Goal: Check status: Check status

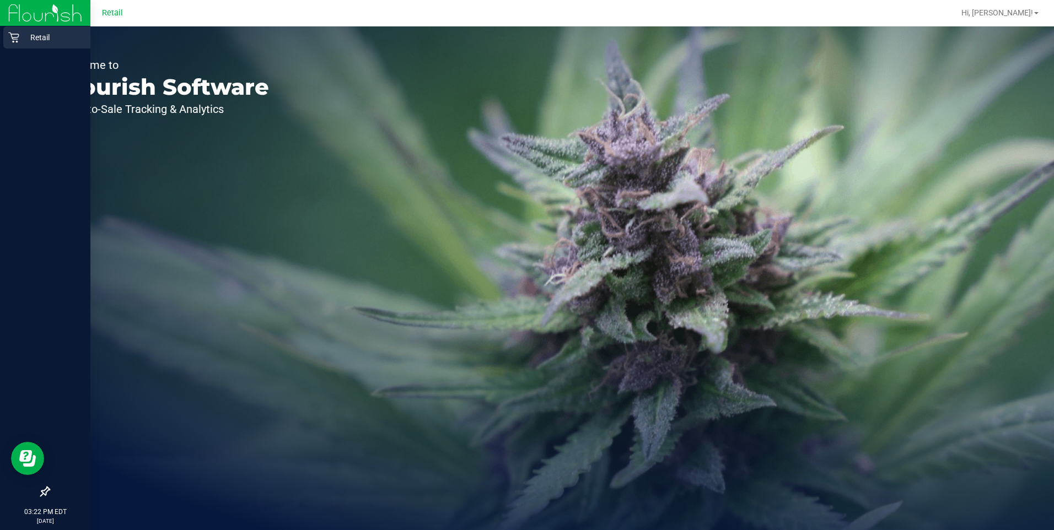
click at [15, 35] on icon at bounding box center [13, 37] width 11 height 11
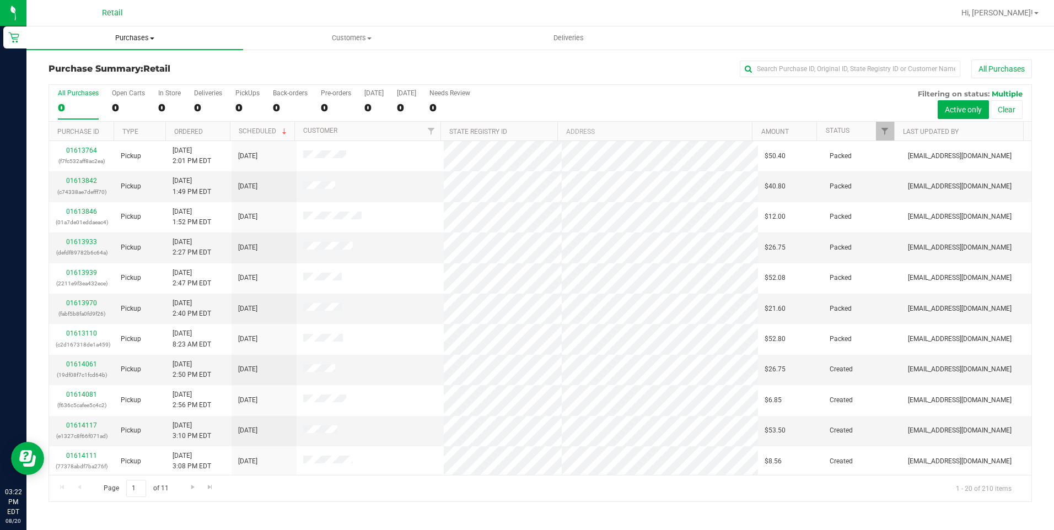
click at [142, 35] on span "Purchases" at bounding box center [134, 38] width 217 height 10
click at [115, 67] on span "Summary of purchases" at bounding box center [82, 66] width 113 height 9
click at [146, 36] on span "Purchases" at bounding box center [141, 38] width 231 height 10
click at [121, 69] on span "Summary of purchases" at bounding box center [82, 66] width 113 height 9
click at [149, 37] on span "Purchases" at bounding box center [141, 38] width 231 height 10
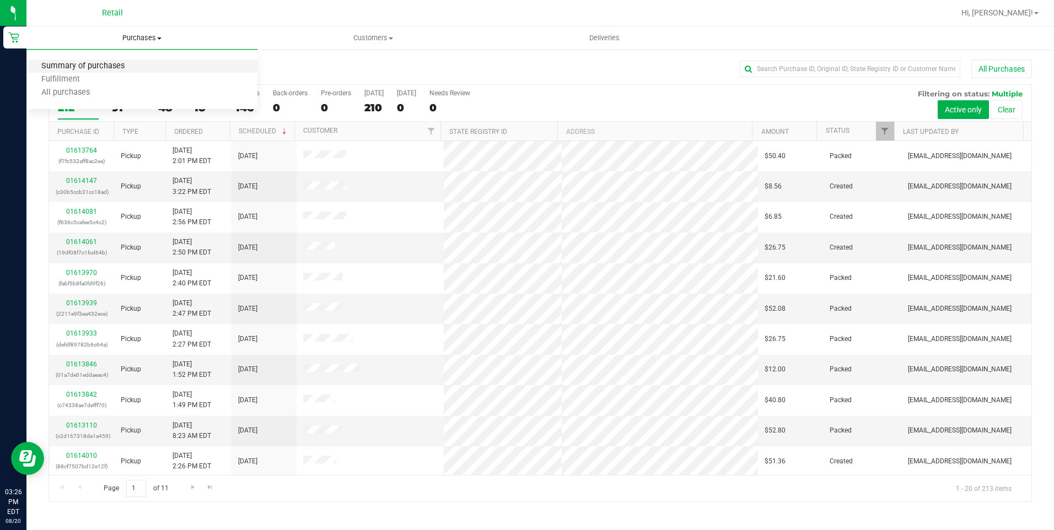
click at [120, 68] on span "Summary of purchases" at bounding box center [82, 66] width 113 height 9
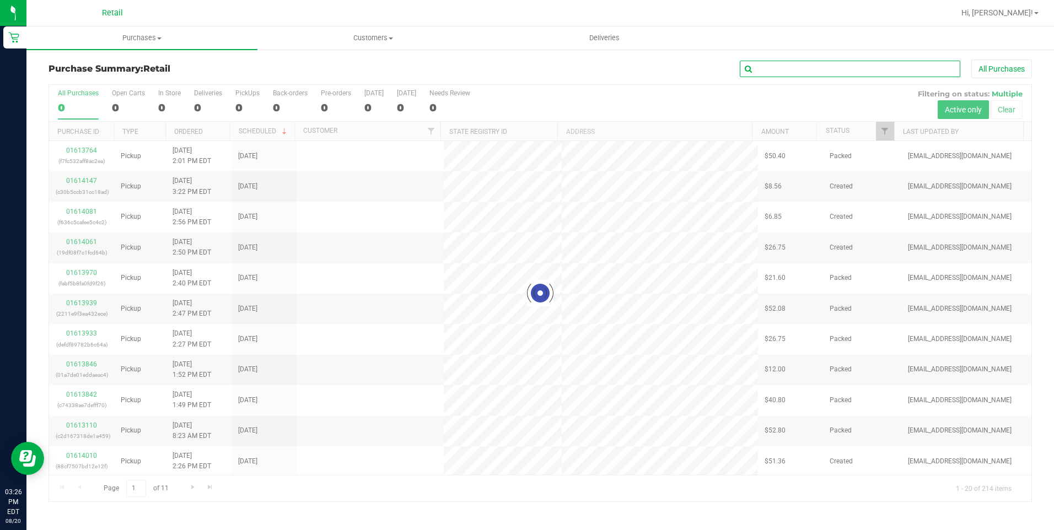
click at [802, 76] on input "text" at bounding box center [850, 69] width 220 height 17
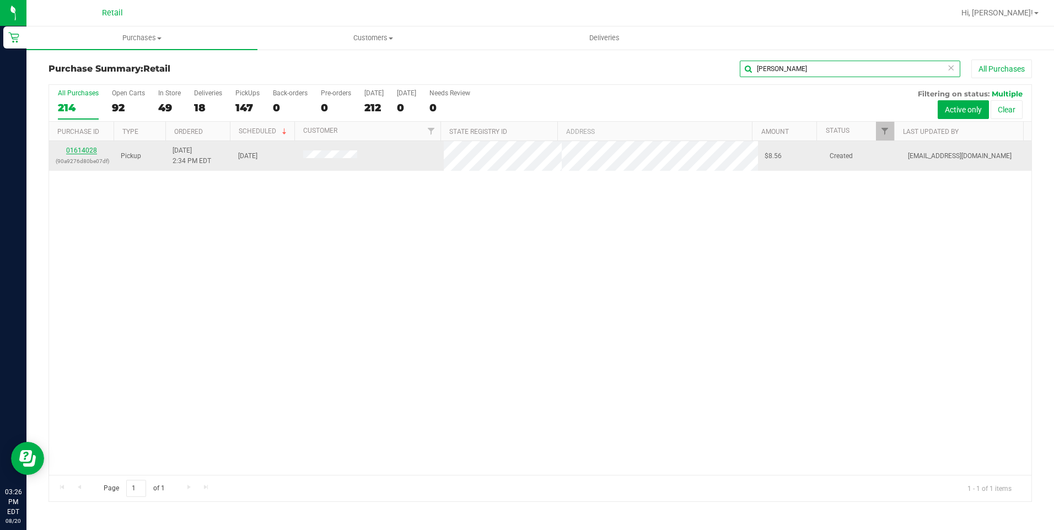
type input "[PERSON_NAME]"
click at [90, 149] on link "01614028" at bounding box center [81, 151] width 31 height 8
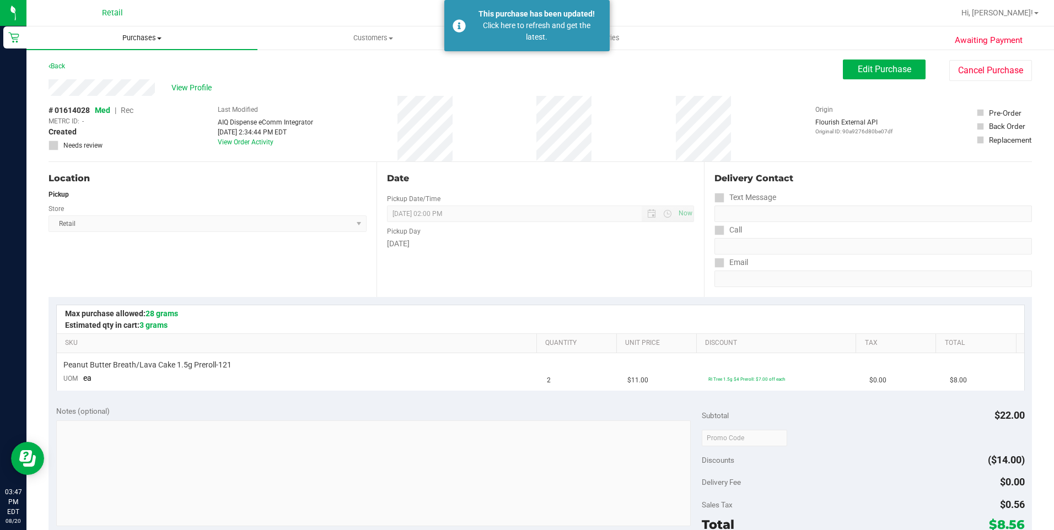
click at [144, 40] on span "Purchases" at bounding box center [141, 38] width 231 height 10
click at [151, 63] on li "Summary of purchases" at bounding box center [141, 66] width 231 height 13
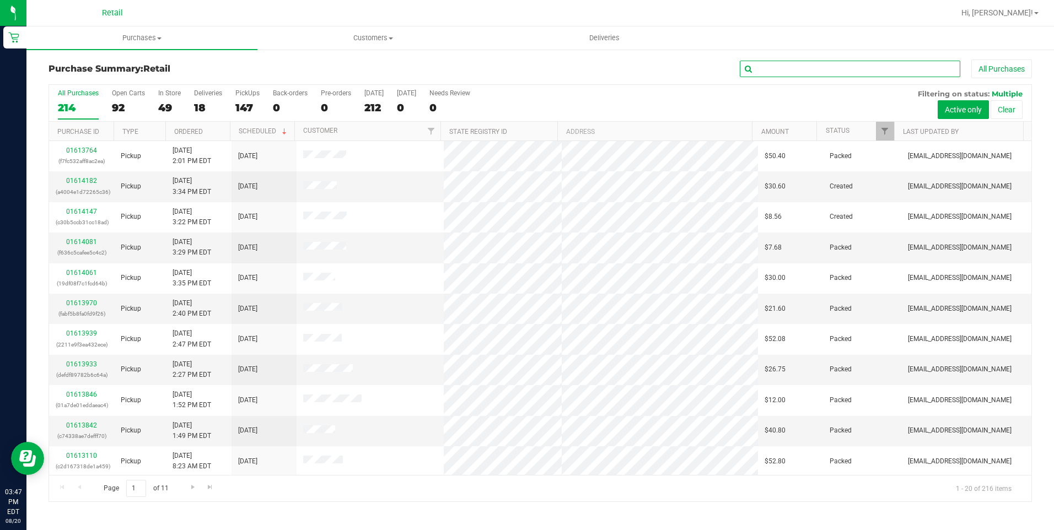
click at [764, 68] on input "text" at bounding box center [850, 69] width 220 height 17
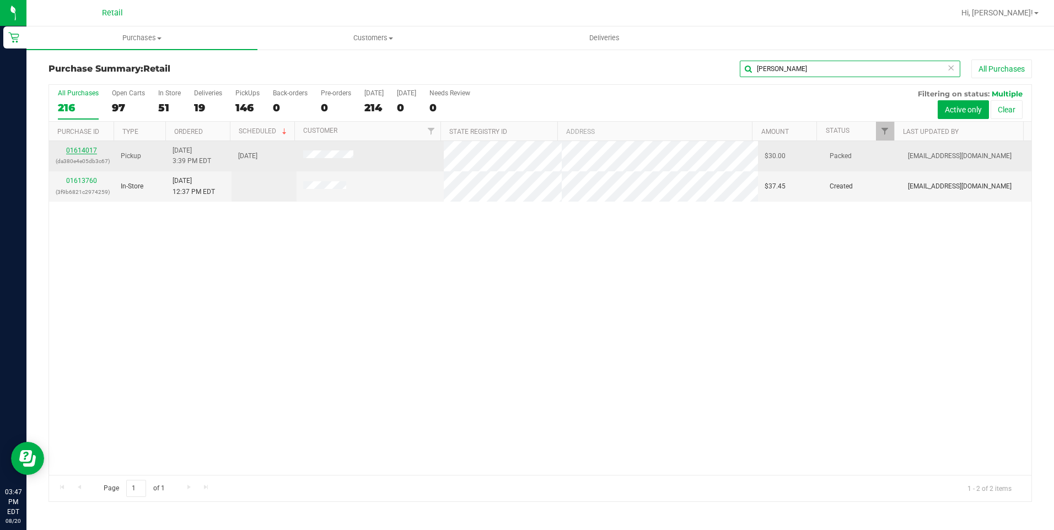
type input "[PERSON_NAME]"
click at [76, 150] on link "01614017" at bounding box center [81, 151] width 31 height 8
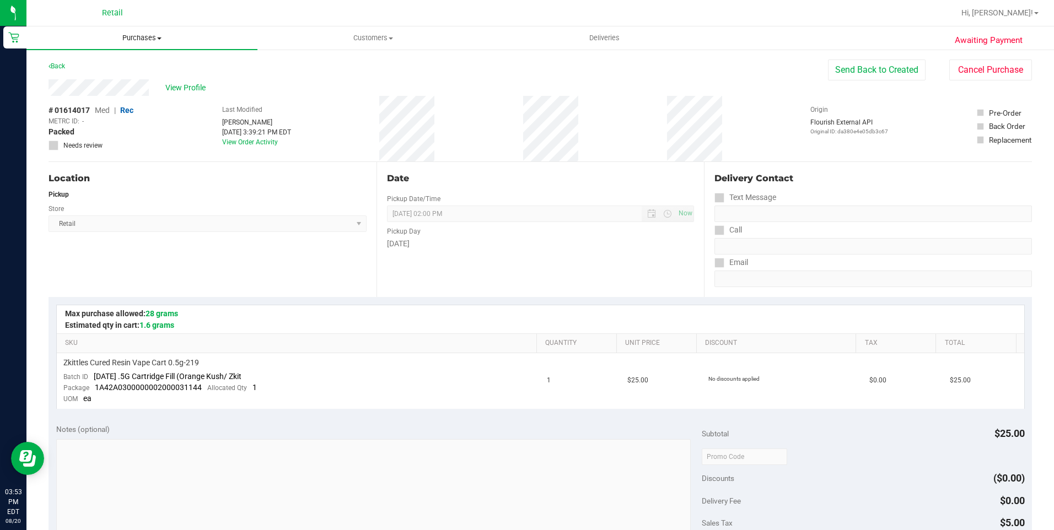
click at [164, 34] on span "Purchases" at bounding box center [141, 38] width 231 height 10
click at [161, 36] on span "Purchases" at bounding box center [141, 38] width 231 height 10
click at [158, 37] on span at bounding box center [159, 38] width 4 height 2
click at [96, 69] on span "Summary of purchases" at bounding box center [82, 66] width 113 height 9
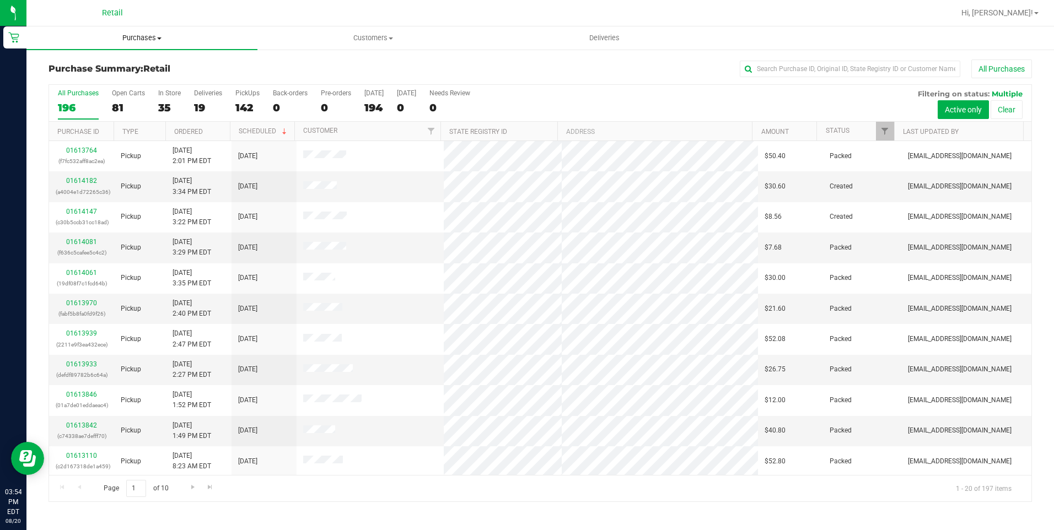
click at [152, 37] on span "Purchases" at bounding box center [141, 38] width 231 height 10
click at [109, 70] on span "Summary of purchases" at bounding box center [82, 66] width 113 height 9
click at [791, 66] on input "text" at bounding box center [850, 69] width 220 height 17
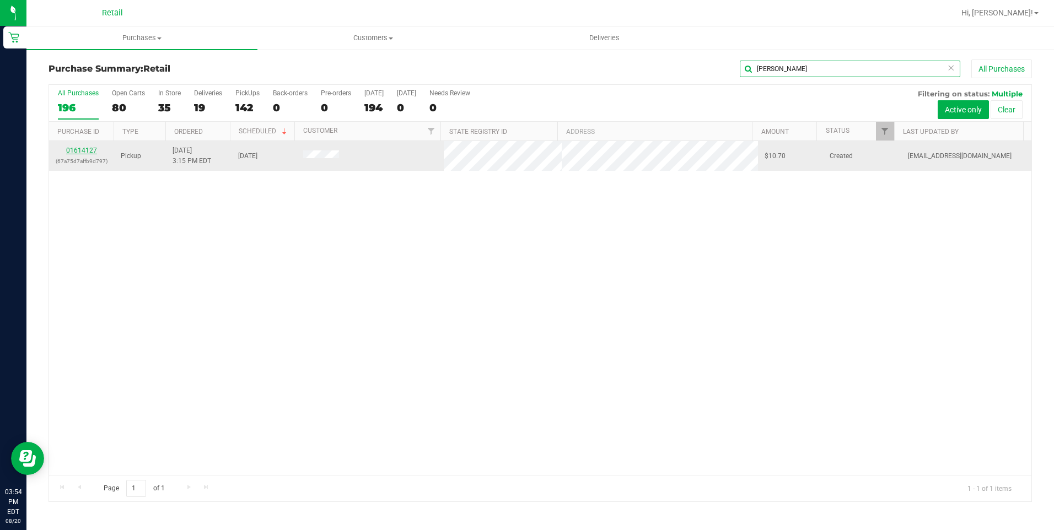
type input "[PERSON_NAME]"
click at [82, 149] on link "01614127" at bounding box center [81, 151] width 31 height 8
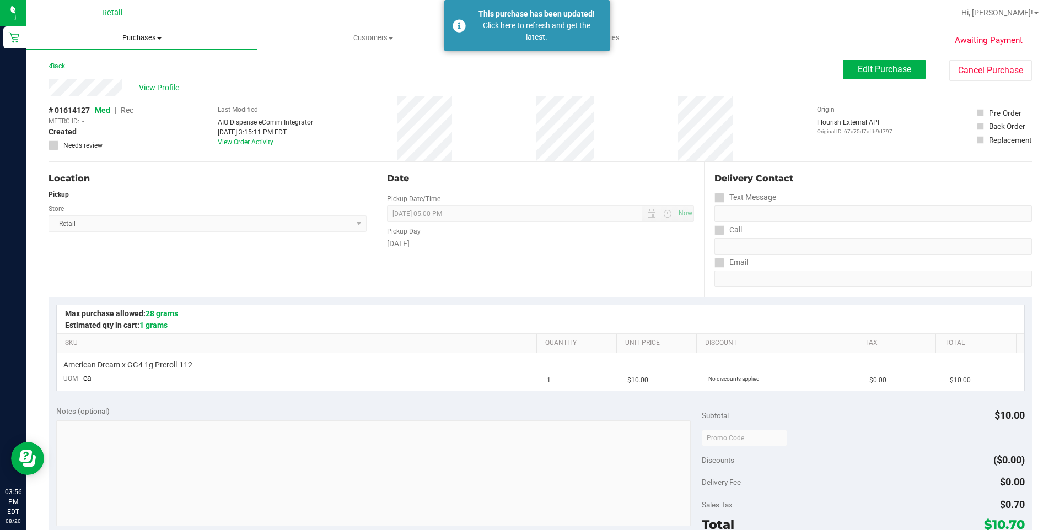
drag, startPoint x: 154, startPoint y: 43, endPoint x: 164, endPoint y: 45, distance: 9.5
click at [154, 43] on uib-tab-heading "Purchases Summary of purchases Fulfillment All purchases" at bounding box center [141, 37] width 231 height 23
click at [142, 67] on li "Summary of purchases" at bounding box center [141, 66] width 231 height 13
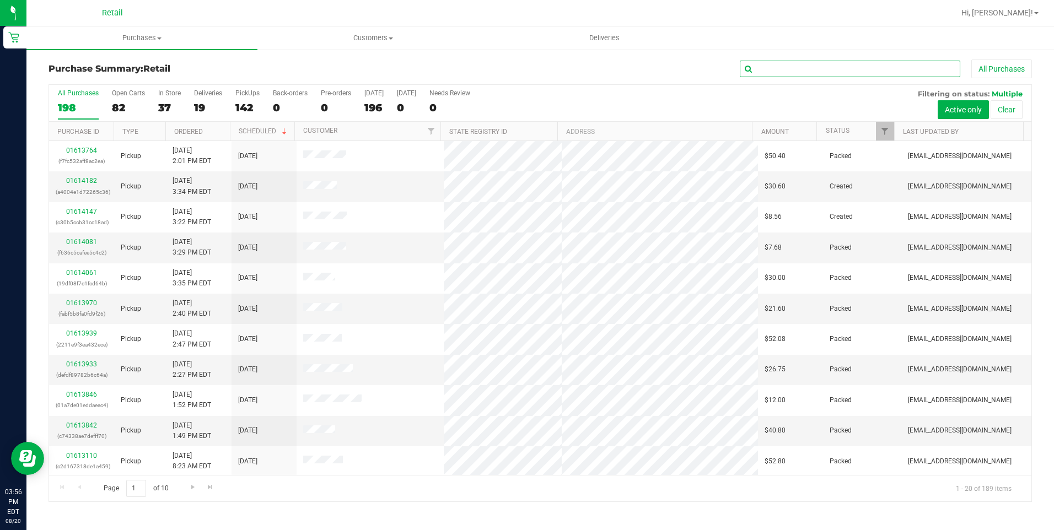
click at [787, 73] on input "text" at bounding box center [850, 69] width 220 height 17
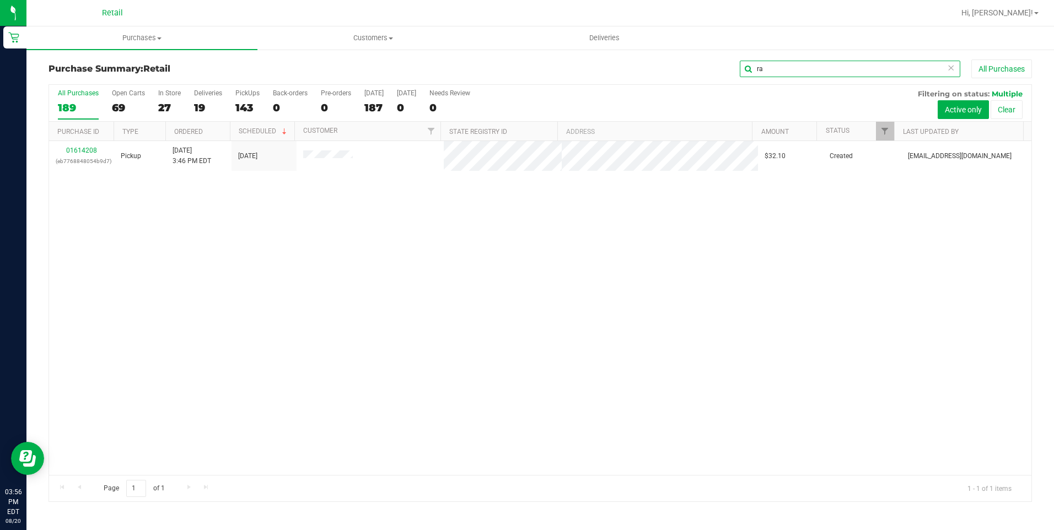
type input "r"
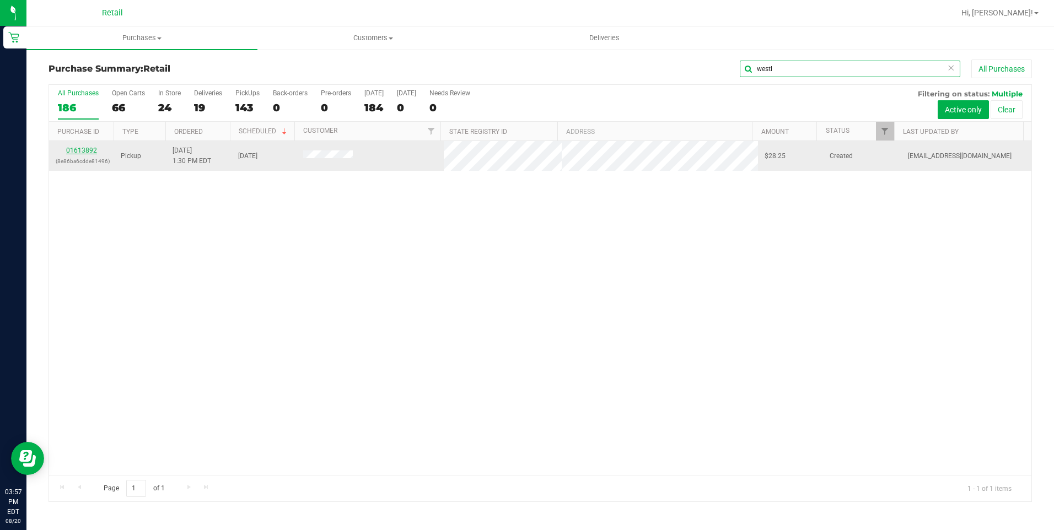
type input "westl"
click at [83, 148] on link "01613892" at bounding box center [81, 151] width 31 height 8
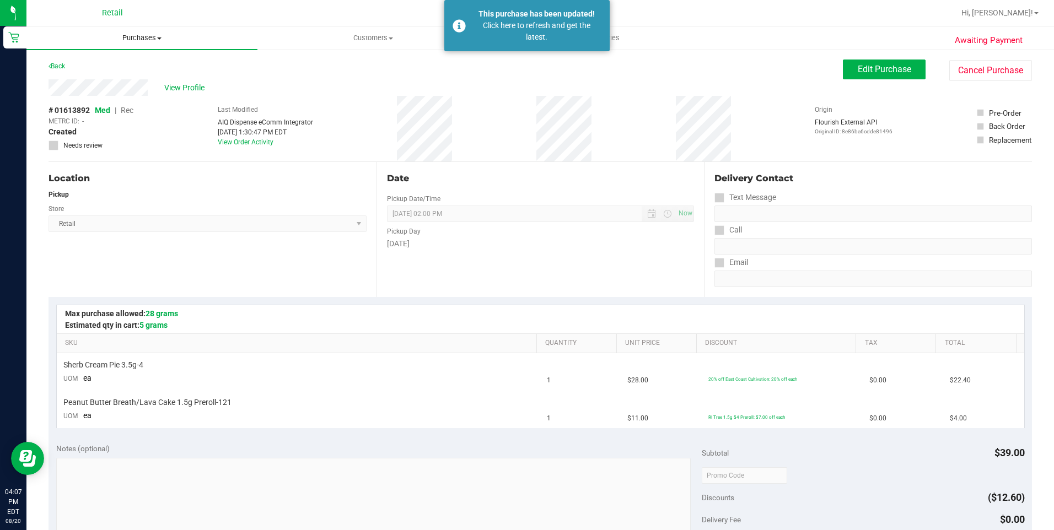
click at [155, 33] on span "Purchases" at bounding box center [141, 38] width 231 height 10
click at [103, 67] on span "Summary of purchases" at bounding box center [82, 66] width 113 height 9
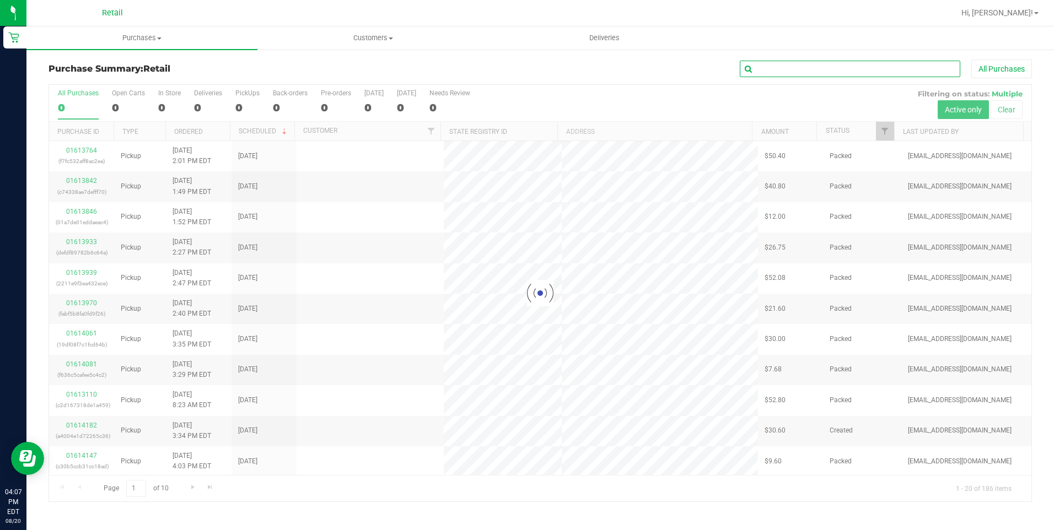
click at [784, 71] on input "text" at bounding box center [850, 69] width 220 height 17
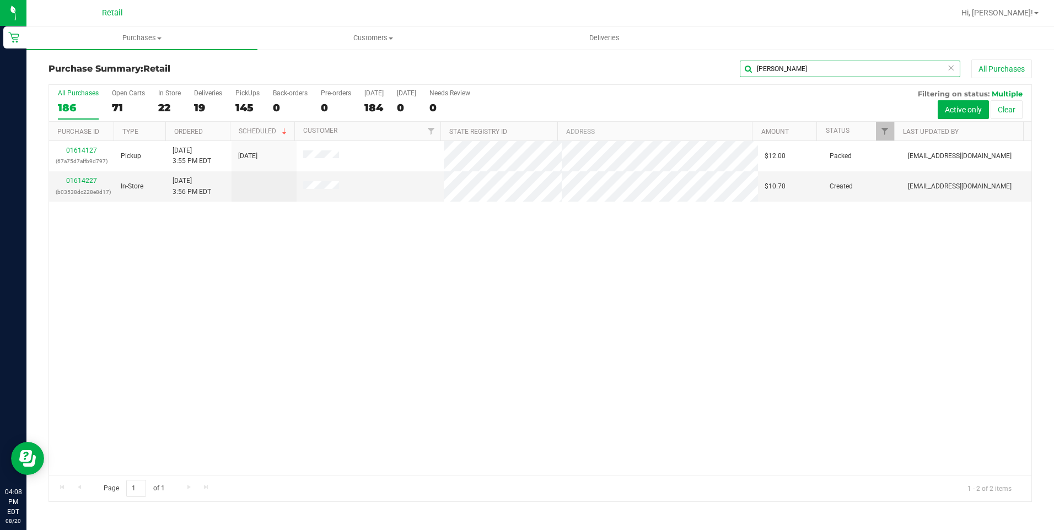
type input "[PERSON_NAME]"
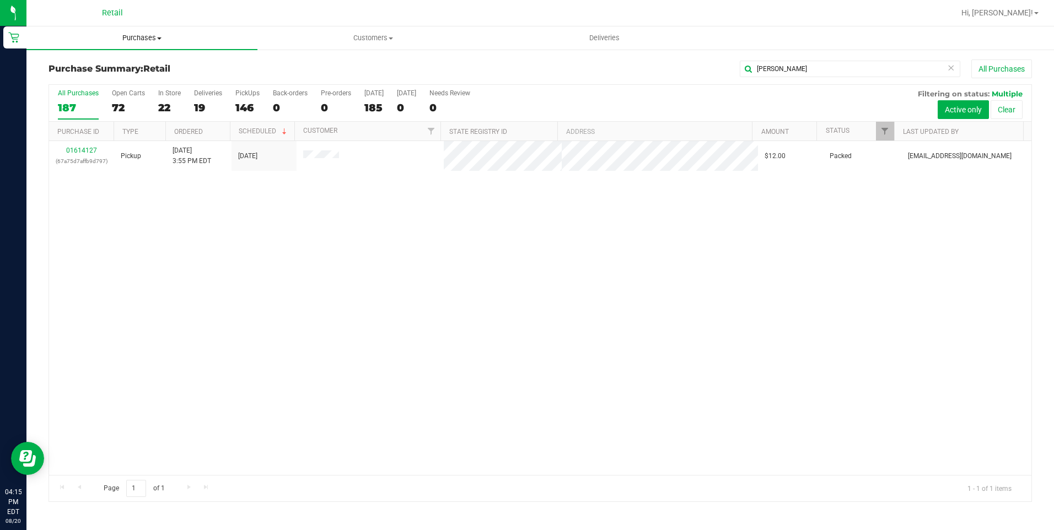
click at [150, 41] on span "Purchases" at bounding box center [141, 38] width 231 height 10
click at [131, 62] on span "Summary of purchases" at bounding box center [82, 66] width 113 height 9
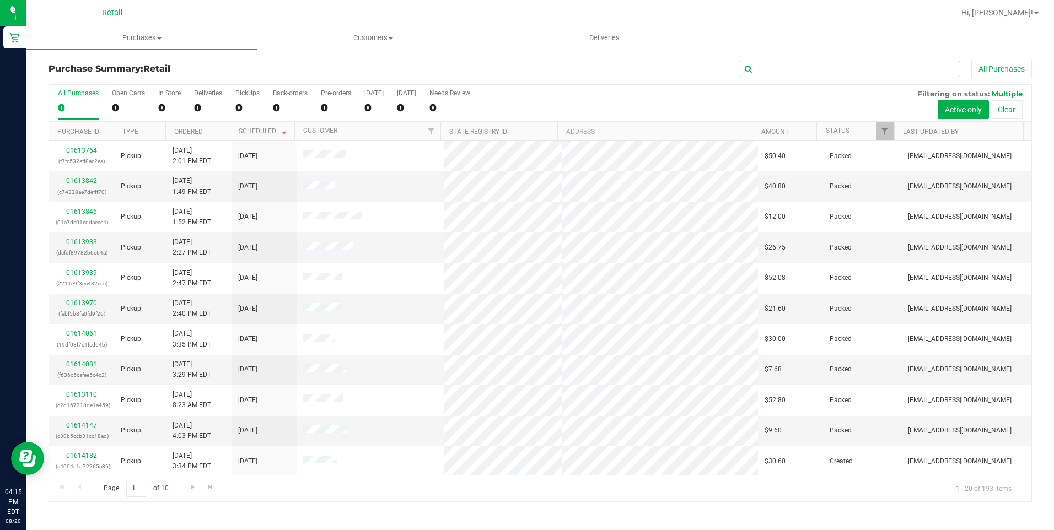
click at [756, 72] on input "text" at bounding box center [850, 69] width 220 height 17
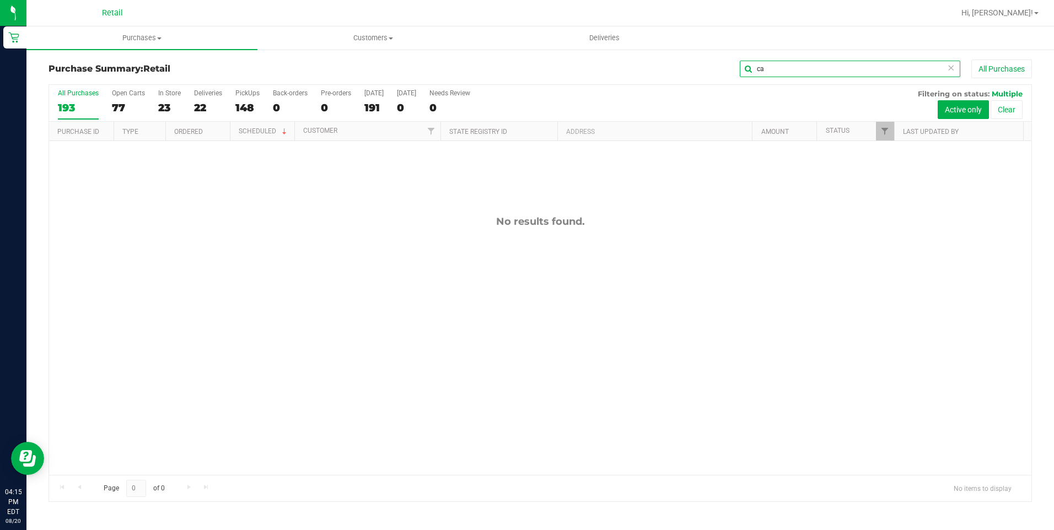
type input "c"
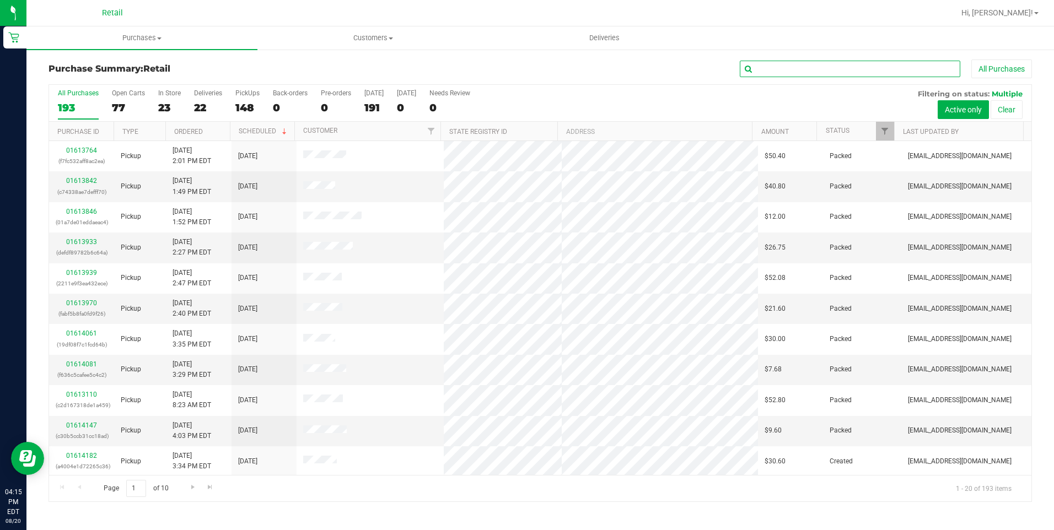
click at [801, 69] on input "text" at bounding box center [850, 69] width 220 height 17
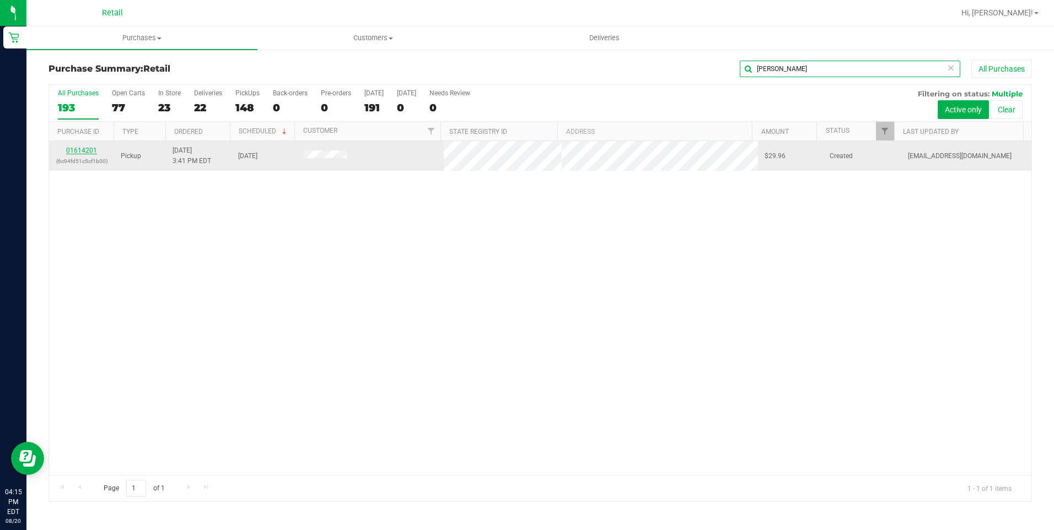
type input "[PERSON_NAME]"
click at [90, 151] on link "01614201" at bounding box center [81, 151] width 31 height 8
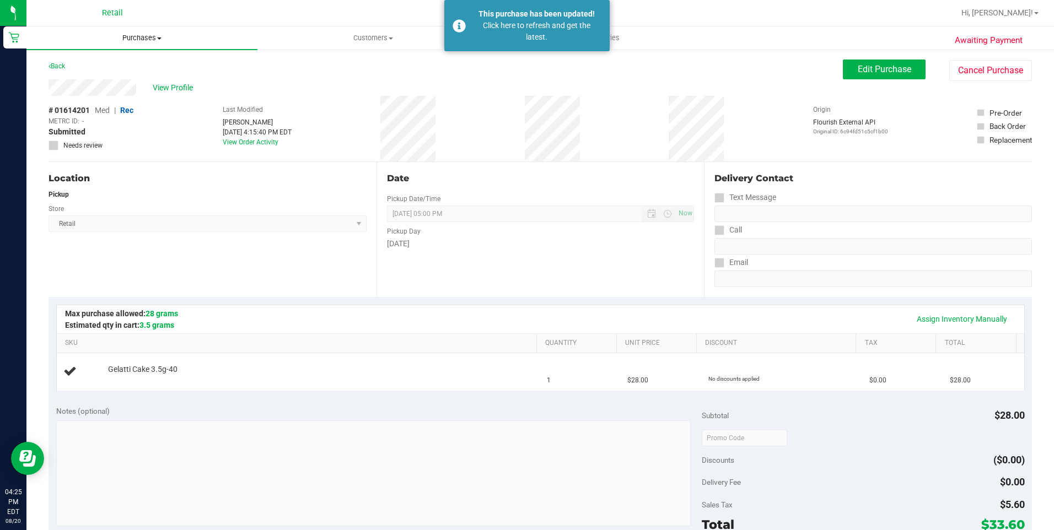
click at [155, 38] on span "Purchases" at bounding box center [141, 38] width 231 height 10
click at [118, 72] on li "Summary of purchases" at bounding box center [141, 66] width 231 height 13
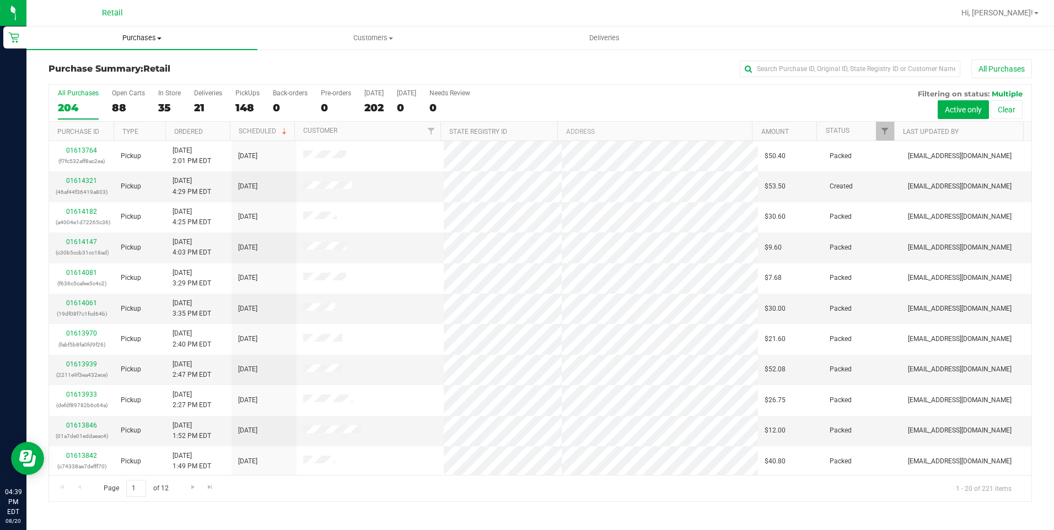
click at [139, 33] on uib-tab-heading "Purchases Summary of purchases Fulfillment All purchases" at bounding box center [141, 37] width 231 height 23
click at [93, 65] on span "Summary of purchases" at bounding box center [82, 66] width 113 height 9
click at [783, 70] on input "text" at bounding box center [850, 69] width 220 height 17
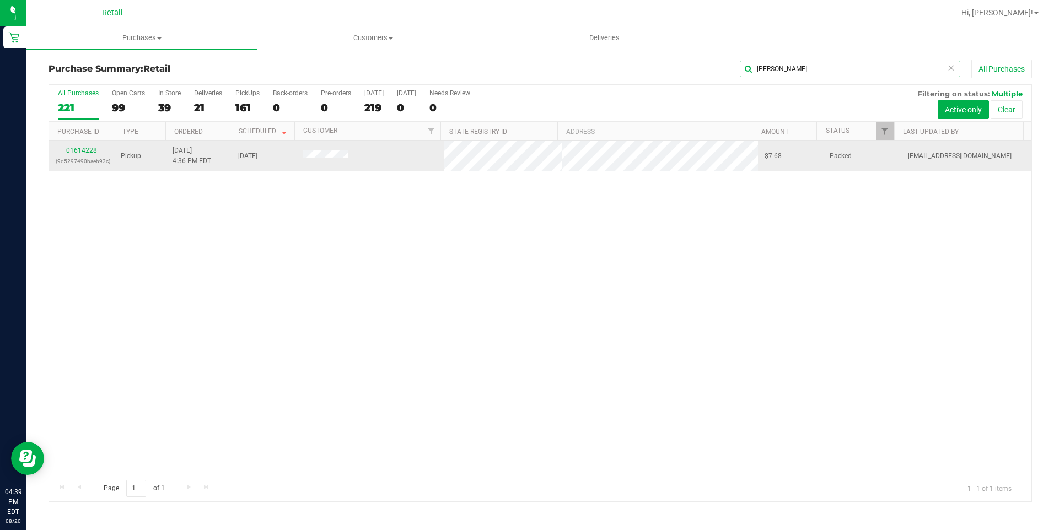
type input "[PERSON_NAME]"
click at [83, 153] on link "01614228" at bounding box center [81, 151] width 31 height 8
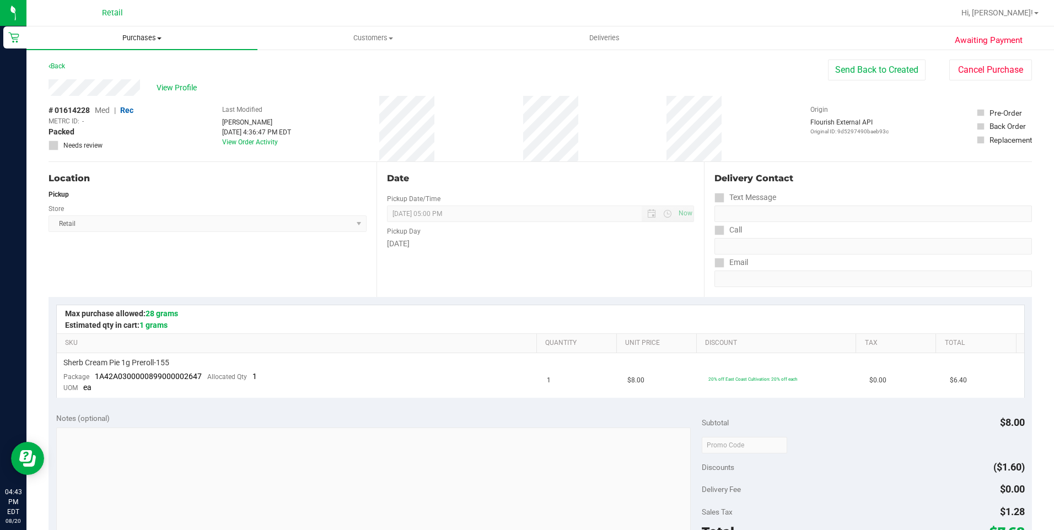
click at [148, 39] on span "Purchases" at bounding box center [141, 38] width 231 height 10
click at [122, 72] on li "Summary of purchases" at bounding box center [141, 66] width 231 height 13
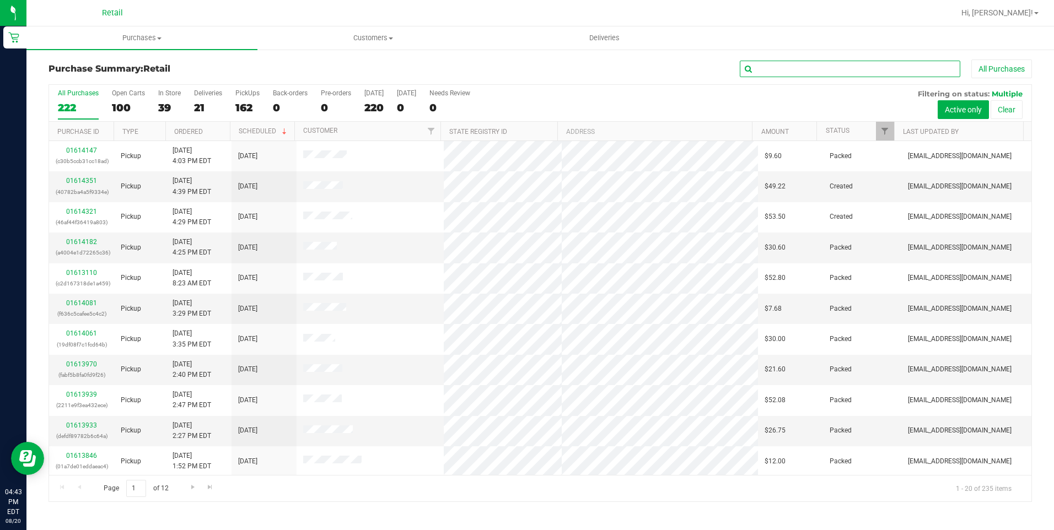
click at [788, 73] on input "text" at bounding box center [850, 69] width 220 height 17
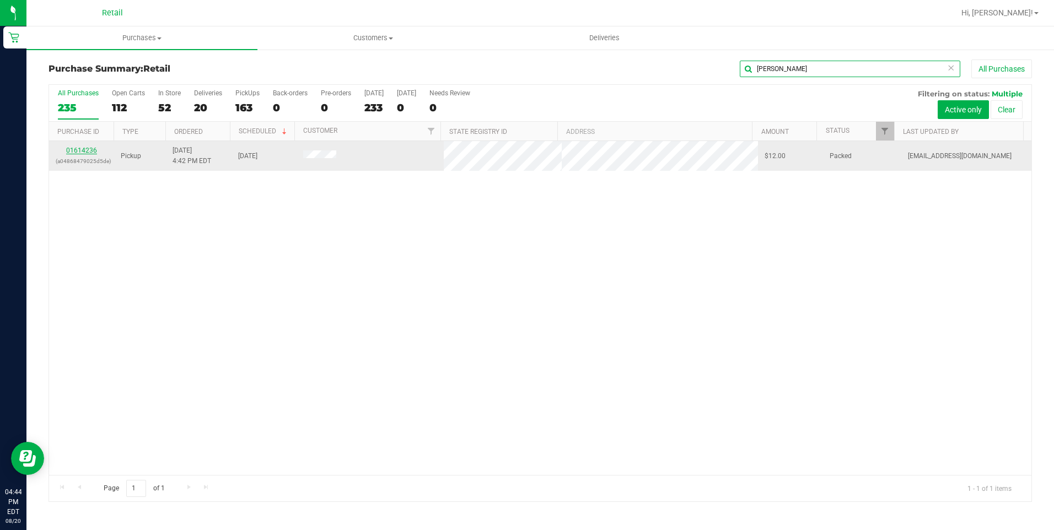
type input "[PERSON_NAME]"
click at [88, 152] on link "01614236" at bounding box center [81, 151] width 31 height 8
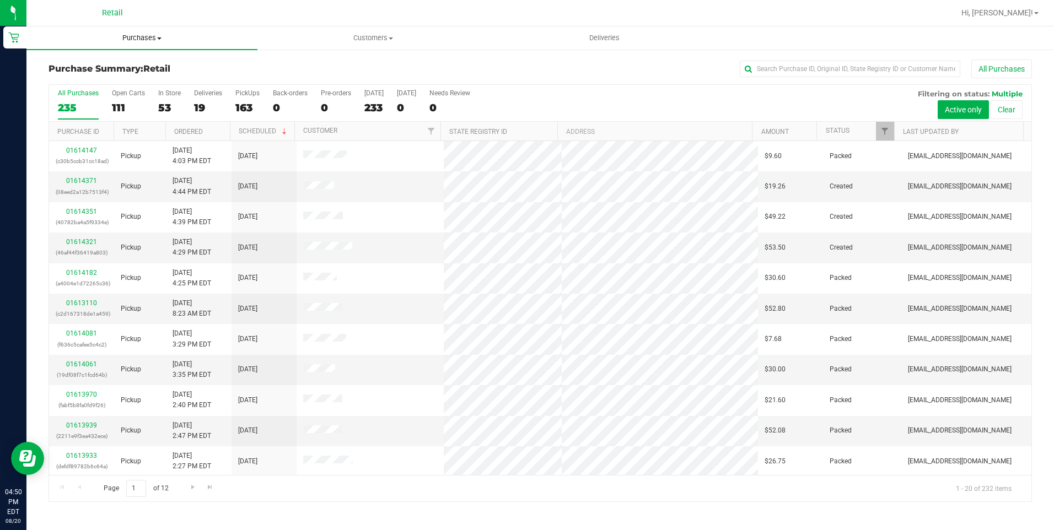
click at [150, 38] on span "Purchases" at bounding box center [141, 38] width 231 height 10
click at [143, 63] on li "Summary of purchases" at bounding box center [141, 66] width 231 height 13
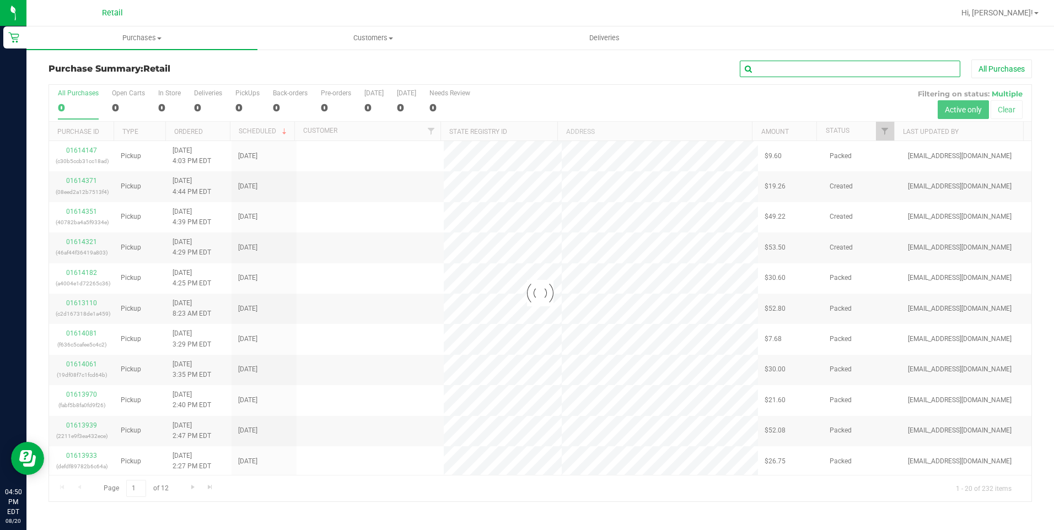
click at [784, 69] on input "text" at bounding box center [850, 69] width 220 height 17
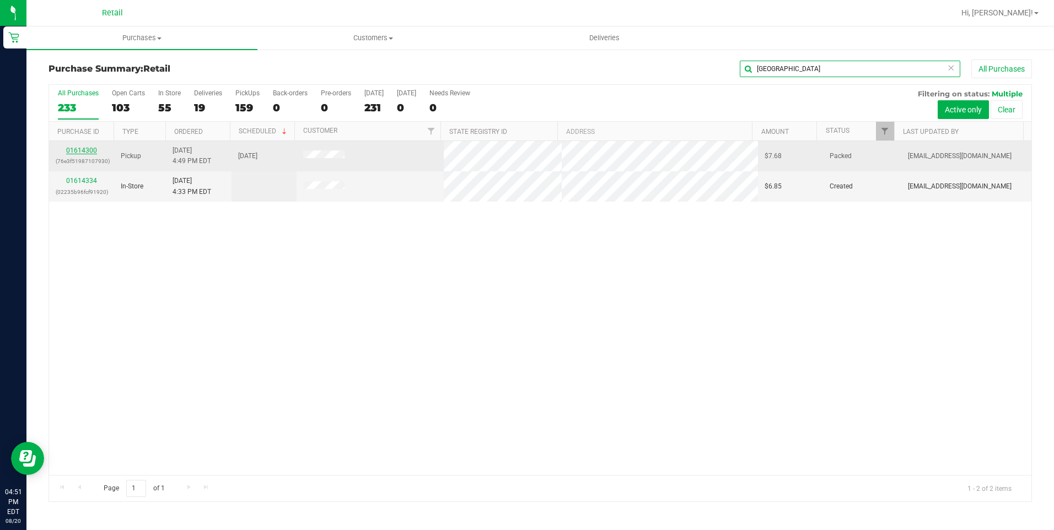
type input "[GEOGRAPHIC_DATA]"
click at [80, 147] on link "01614300" at bounding box center [81, 151] width 31 height 8
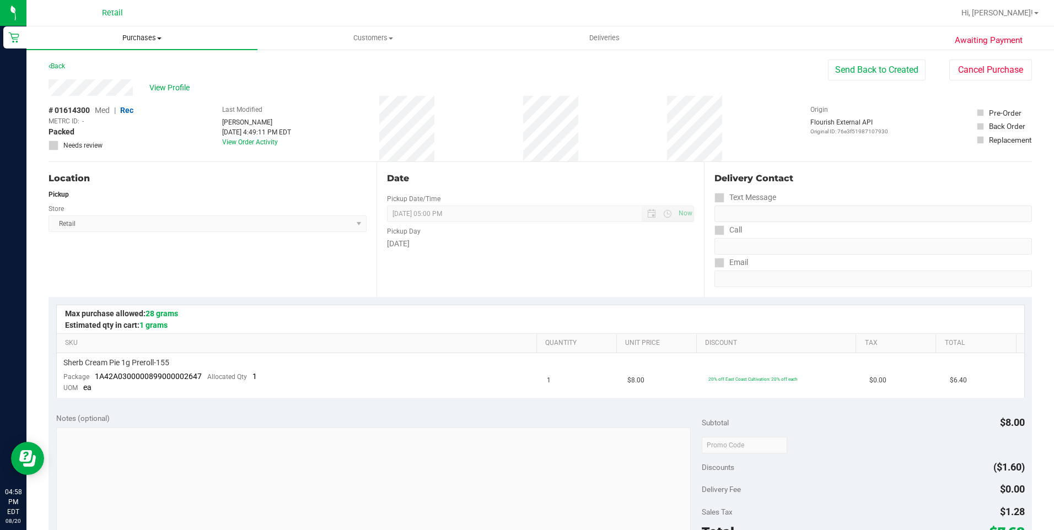
click at [163, 37] on span "Purchases" at bounding box center [141, 38] width 231 height 10
click at [127, 67] on span "Summary of purchases" at bounding box center [82, 66] width 113 height 9
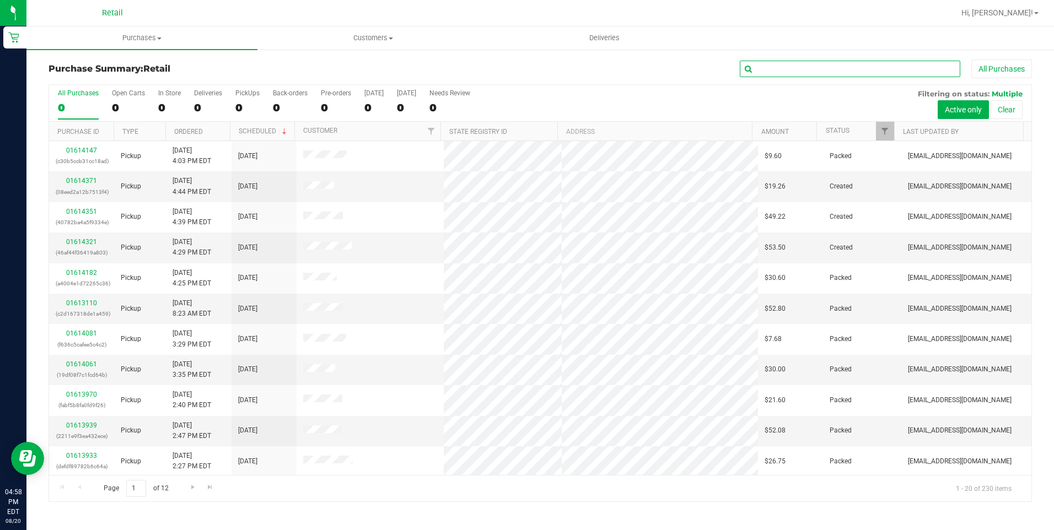
click at [780, 71] on input "text" at bounding box center [850, 69] width 220 height 17
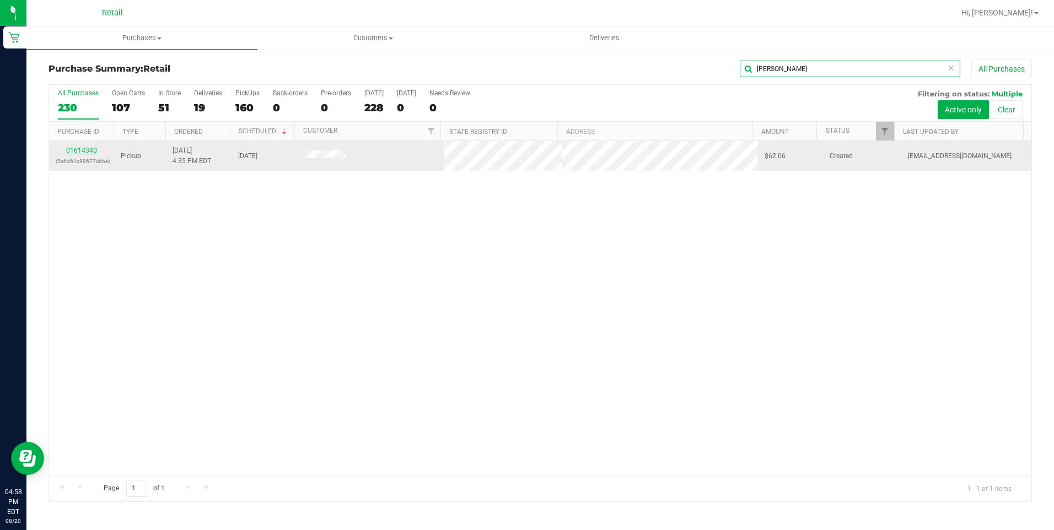
type input "[PERSON_NAME]"
click at [81, 153] on link "01614340" at bounding box center [81, 151] width 31 height 8
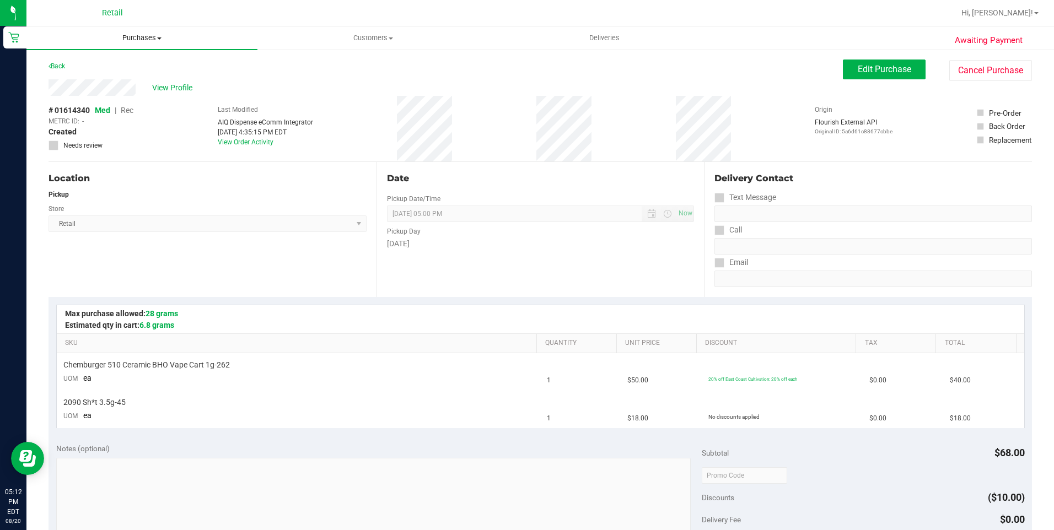
click at [136, 36] on span "Purchases" at bounding box center [141, 38] width 231 height 10
click at [127, 71] on li "Summary of purchases" at bounding box center [141, 66] width 231 height 13
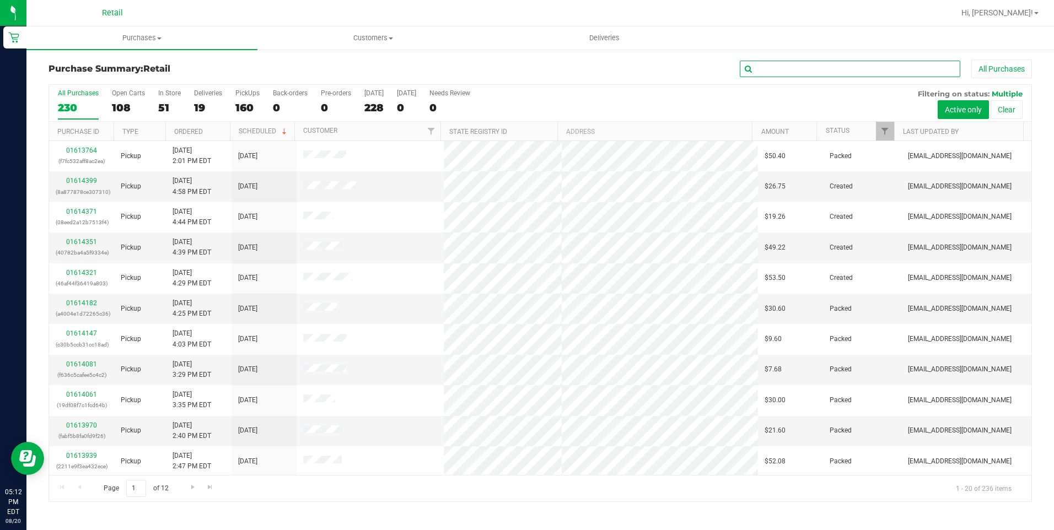
click at [764, 67] on input "text" at bounding box center [850, 69] width 220 height 17
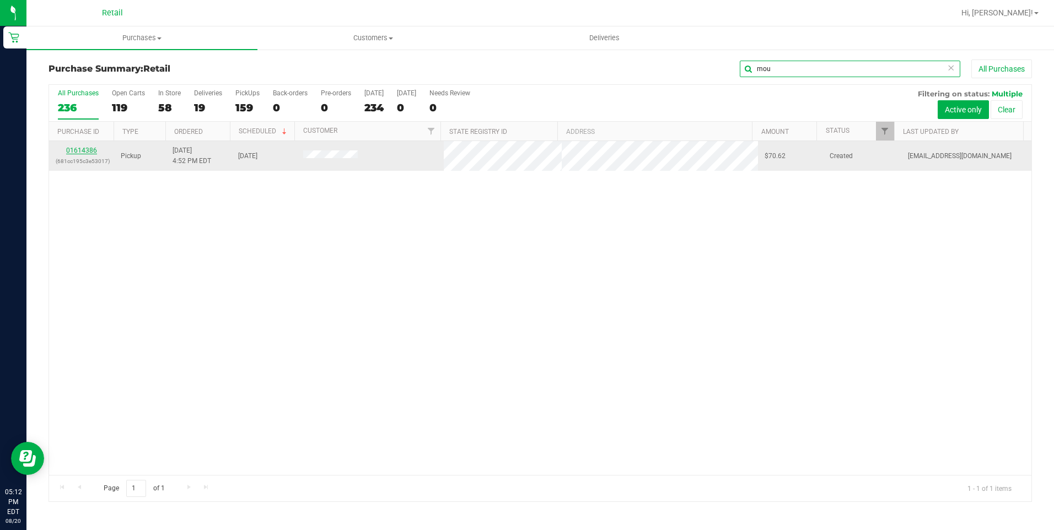
type input "mou"
click at [71, 153] on link "01614386" at bounding box center [81, 151] width 31 height 8
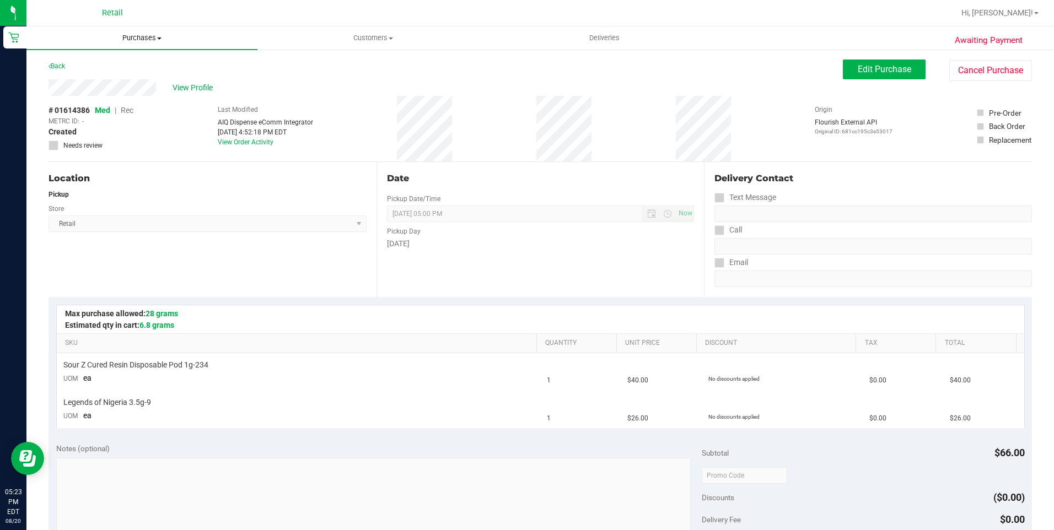
click at [160, 35] on span "Purchases" at bounding box center [141, 38] width 231 height 10
click at [137, 74] on li "Fulfillment" at bounding box center [141, 79] width 231 height 13
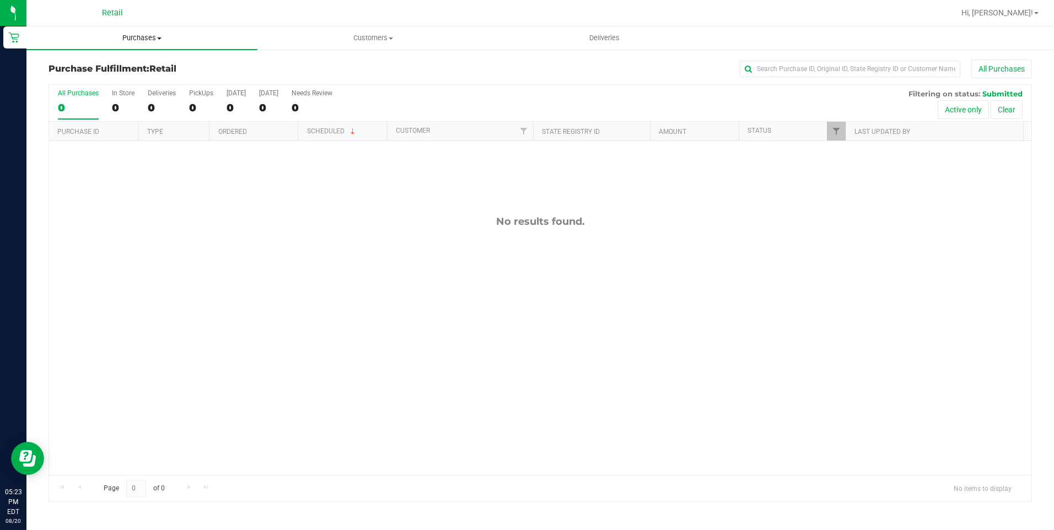
click at [147, 40] on span "Purchases" at bounding box center [141, 38] width 231 height 10
click at [102, 63] on span "Summary of purchases" at bounding box center [82, 66] width 113 height 9
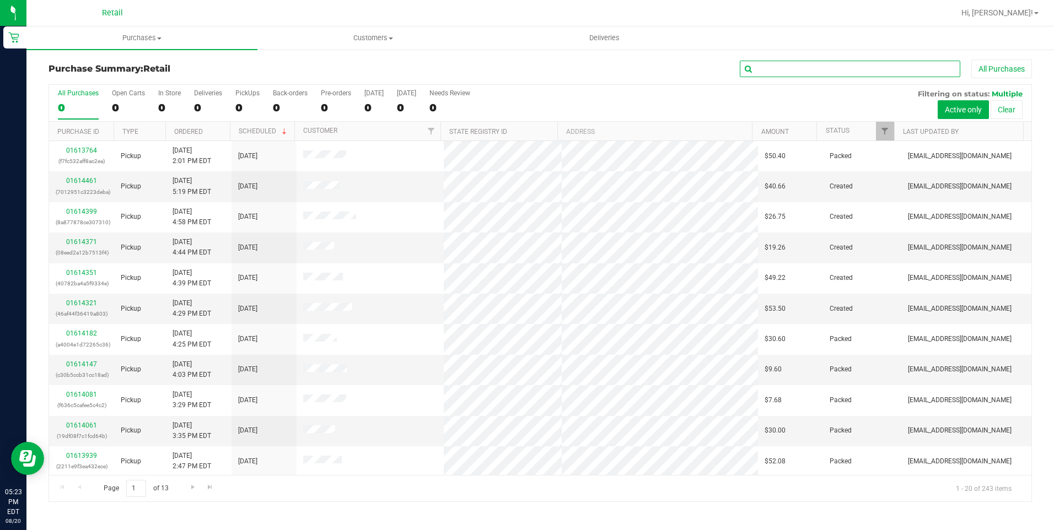
click at [882, 63] on input "text" at bounding box center [850, 69] width 220 height 17
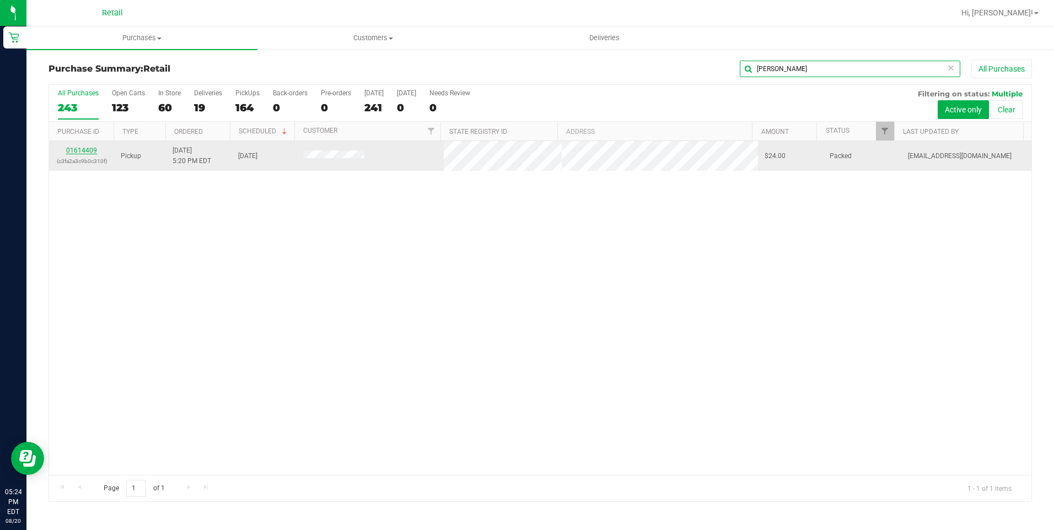
type input "[PERSON_NAME]"
click at [74, 151] on link "01614409" at bounding box center [81, 151] width 31 height 8
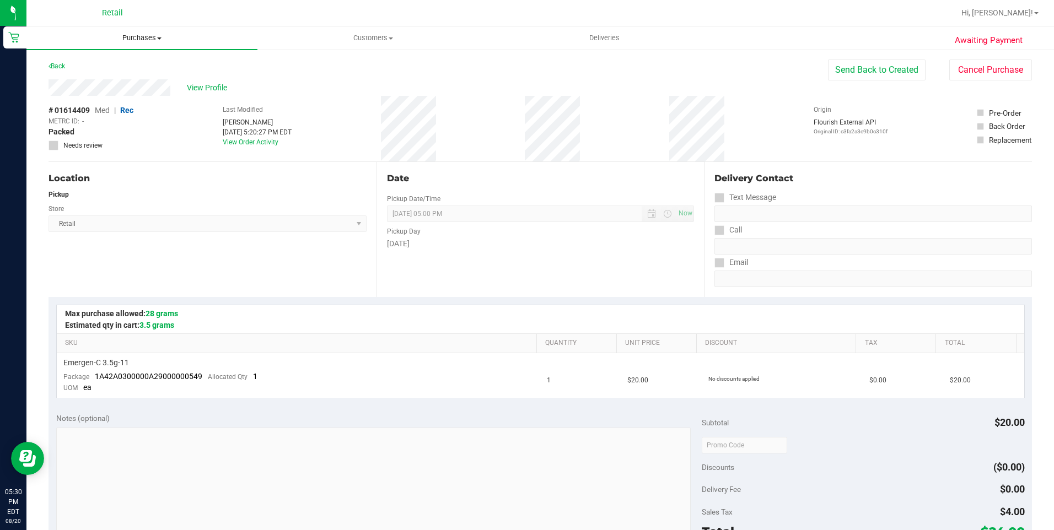
click at [156, 36] on span "Purchases" at bounding box center [141, 38] width 231 height 10
click at [127, 64] on span "Summary of purchases" at bounding box center [82, 66] width 113 height 9
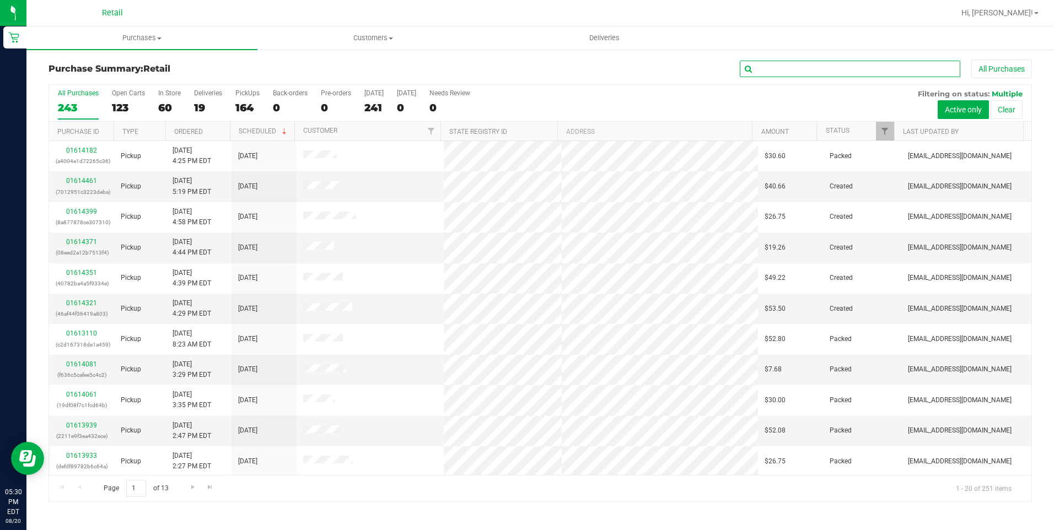
click at [799, 70] on input "text" at bounding box center [850, 69] width 220 height 17
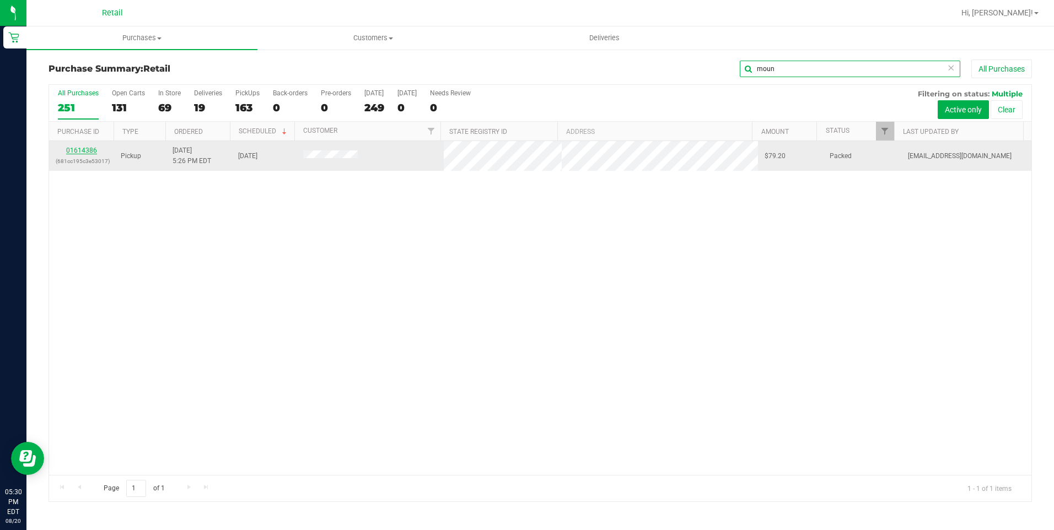
type input "moun"
click at [85, 149] on link "01614386" at bounding box center [81, 151] width 31 height 8
